Goal: Task Accomplishment & Management: Use online tool/utility

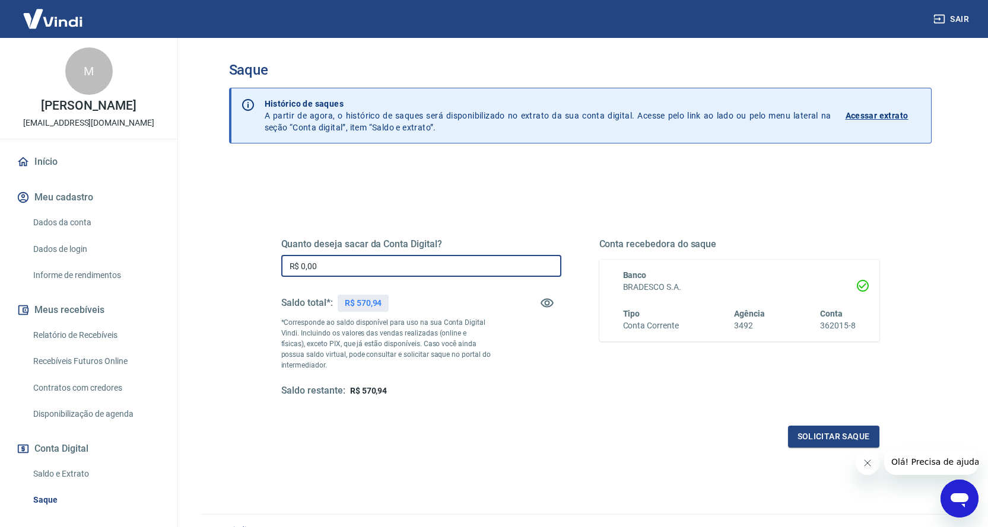
click at [428, 266] on input "R$ 0,00" at bounding box center [421, 266] width 280 height 22
type input "R$ 570,94"
click at [838, 446] on button "Solicitar saque" at bounding box center [833, 437] width 91 height 22
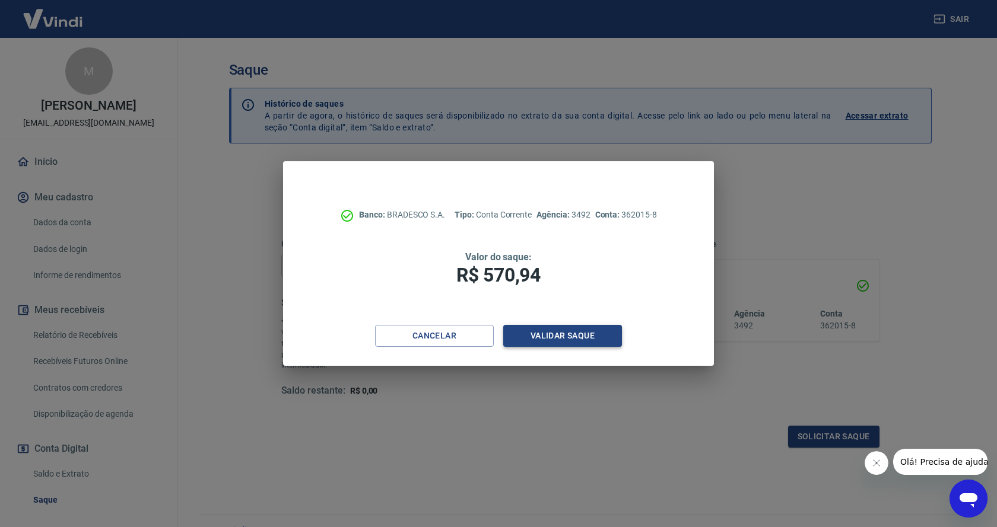
click at [571, 337] on button "Validar saque" at bounding box center [562, 336] width 119 height 22
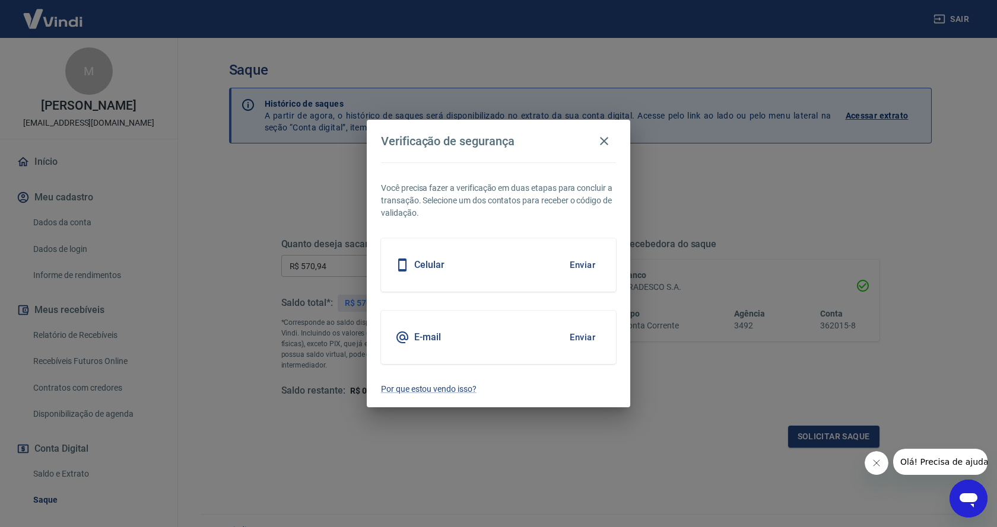
click at [579, 265] on button "Enviar" at bounding box center [582, 265] width 39 height 25
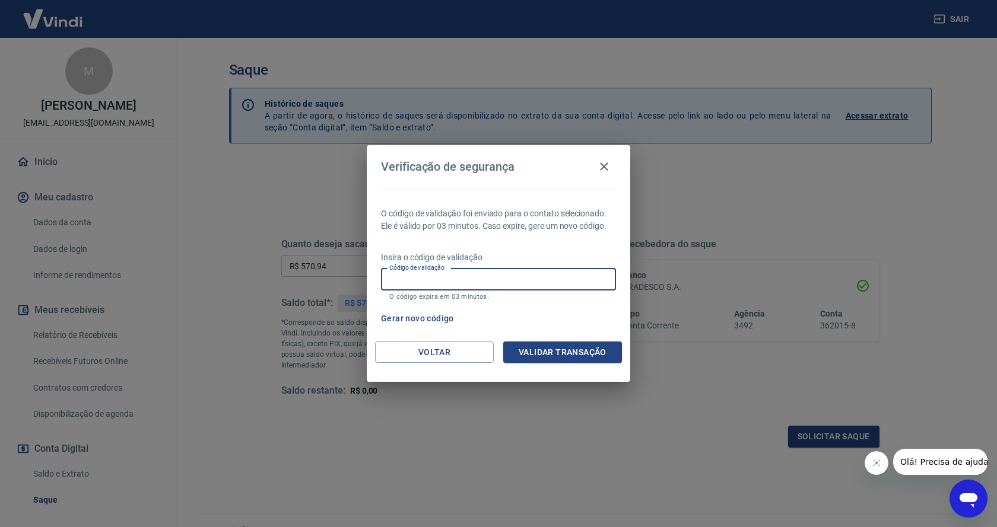
click at [491, 282] on input "Código de validação" at bounding box center [498, 280] width 235 height 22
type input "537461"
click at [564, 348] on button "Validar transação" at bounding box center [562, 353] width 119 height 22
